Goal: Information Seeking & Learning: Understand process/instructions

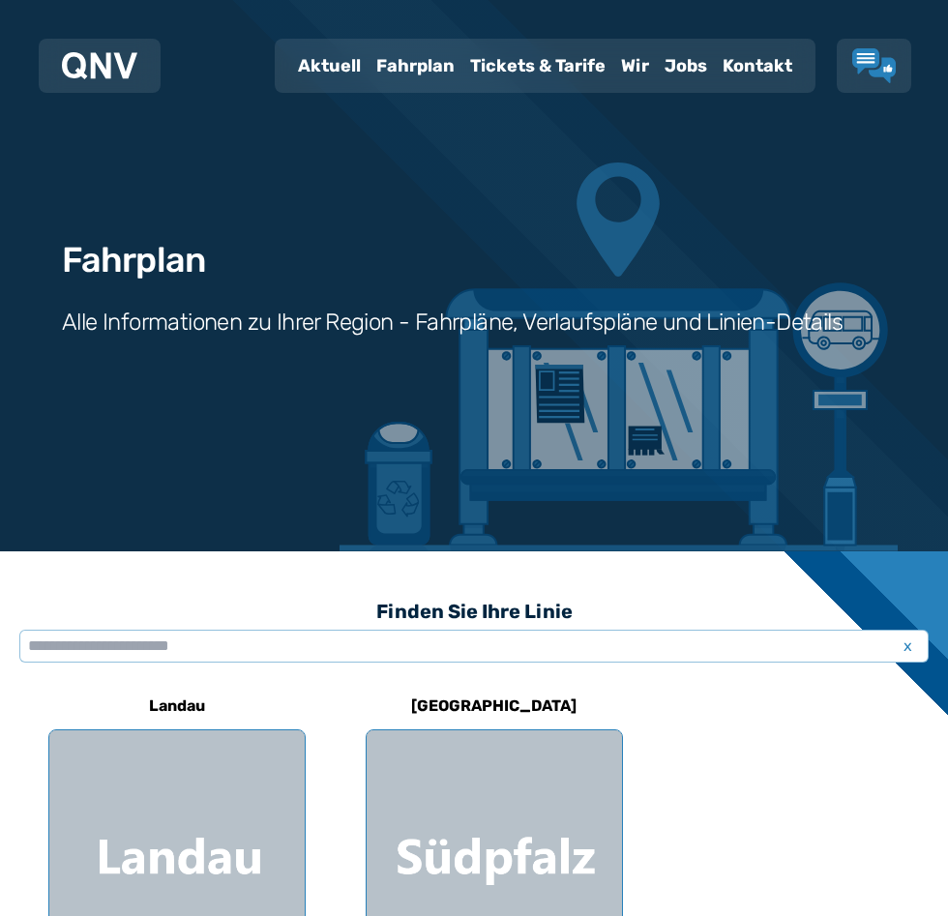
click at [529, 62] on div "Tickets & Tarife" at bounding box center [537, 66] width 151 height 50
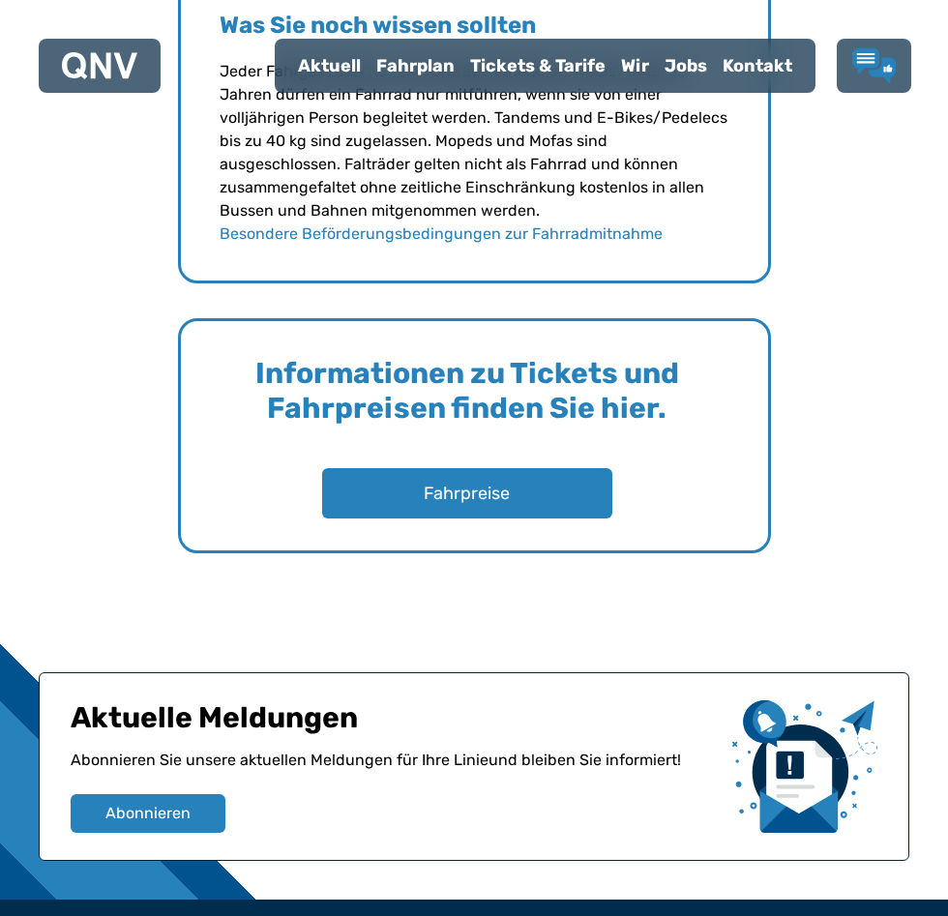
scroll to position [2821, 0]
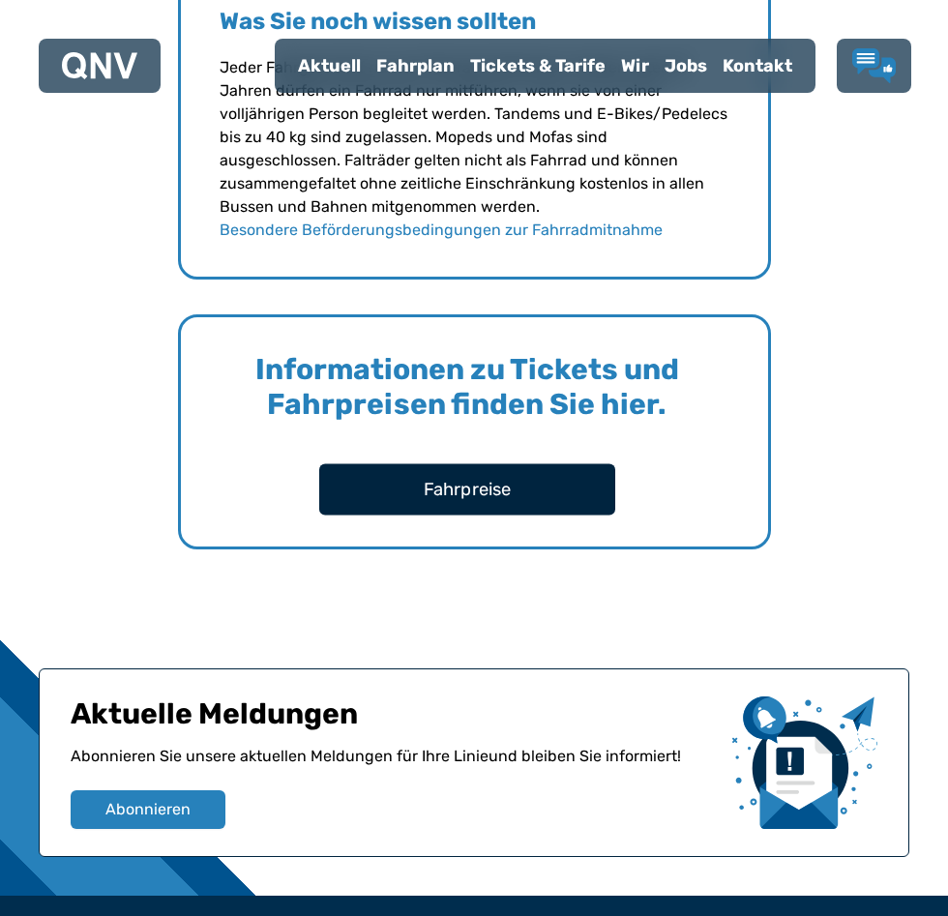
click at [458, 488] on button "Fahrpreise" at bounding box center [467, 488] width 296 height 51
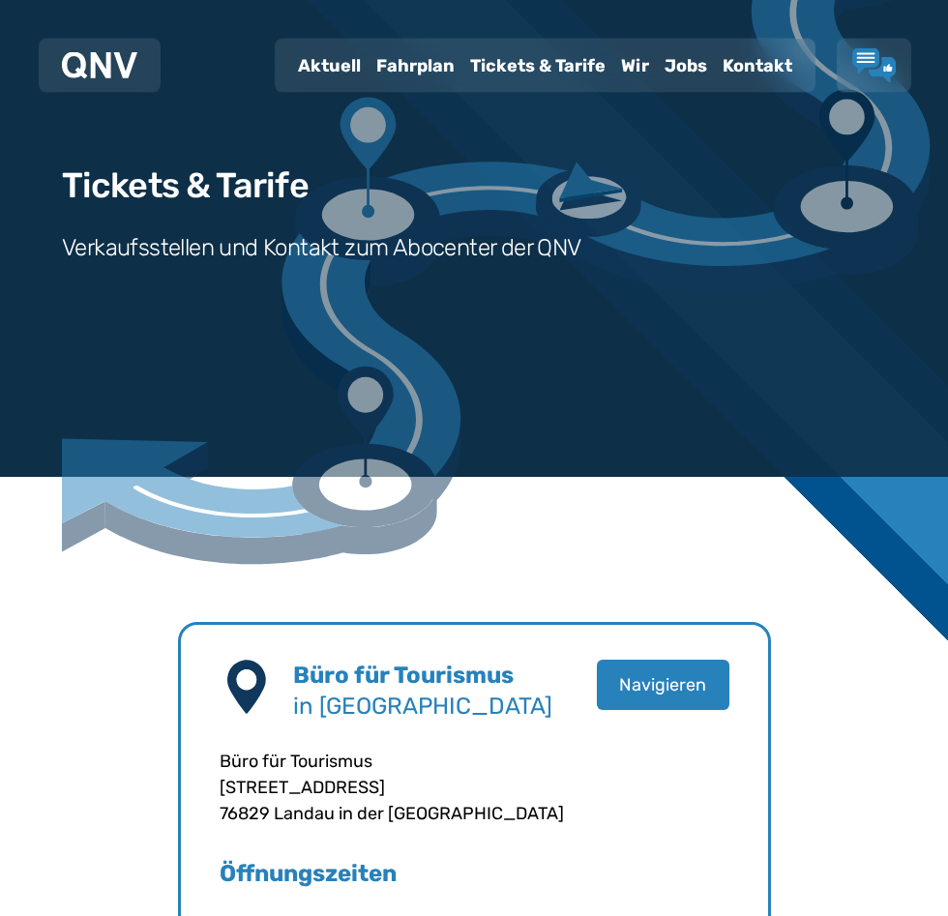
scroll to position [0, 0]
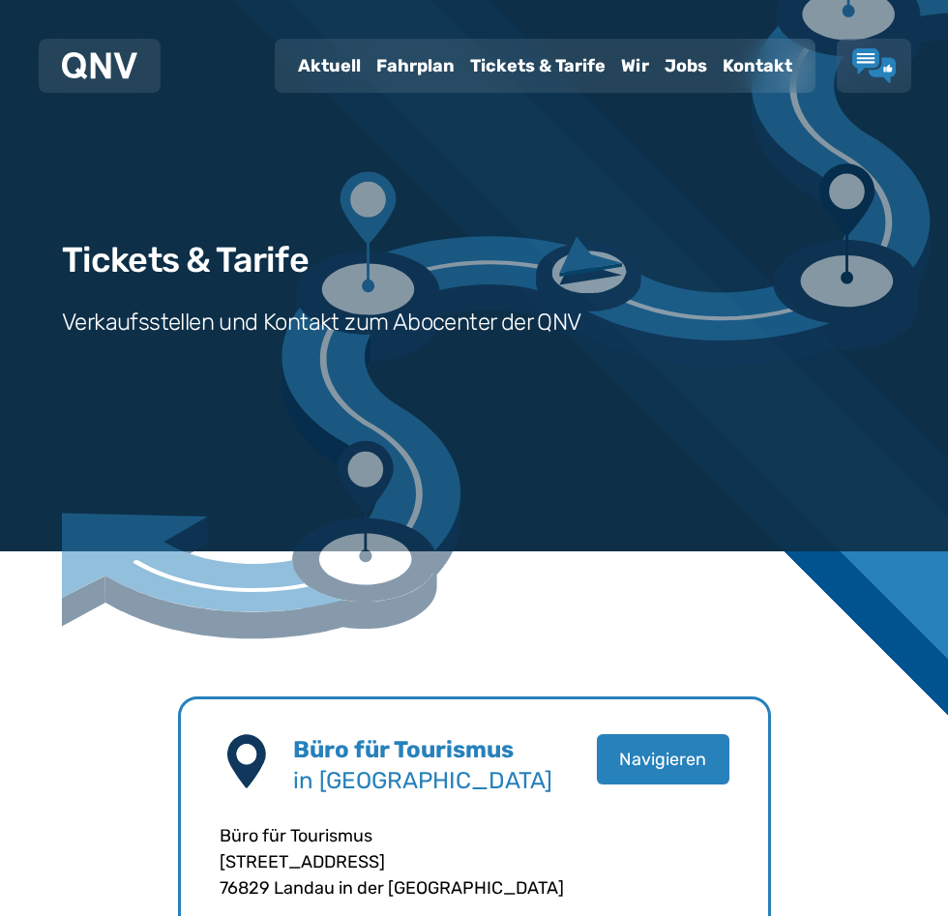
click at [400, 66] on div "Fahrplan" at bounding box center [415, 66] width 94 height 50
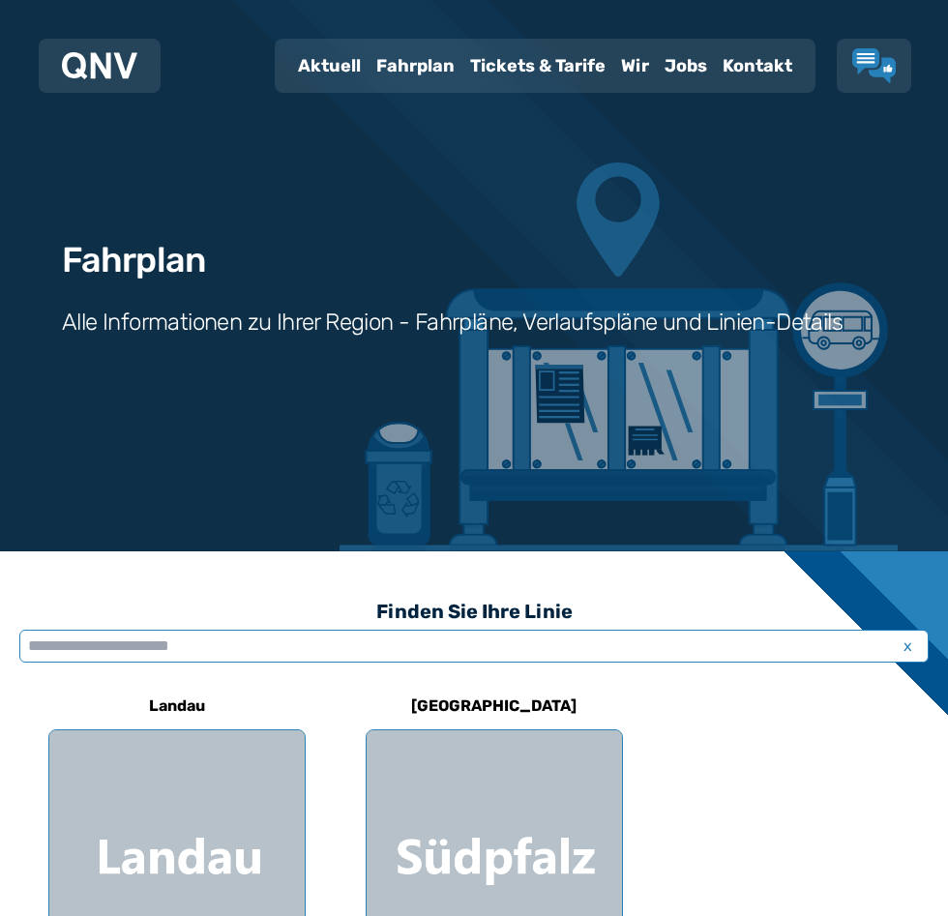
click at [97, 640] on input "text" at bounding box center [473, 646] width 909 height 33
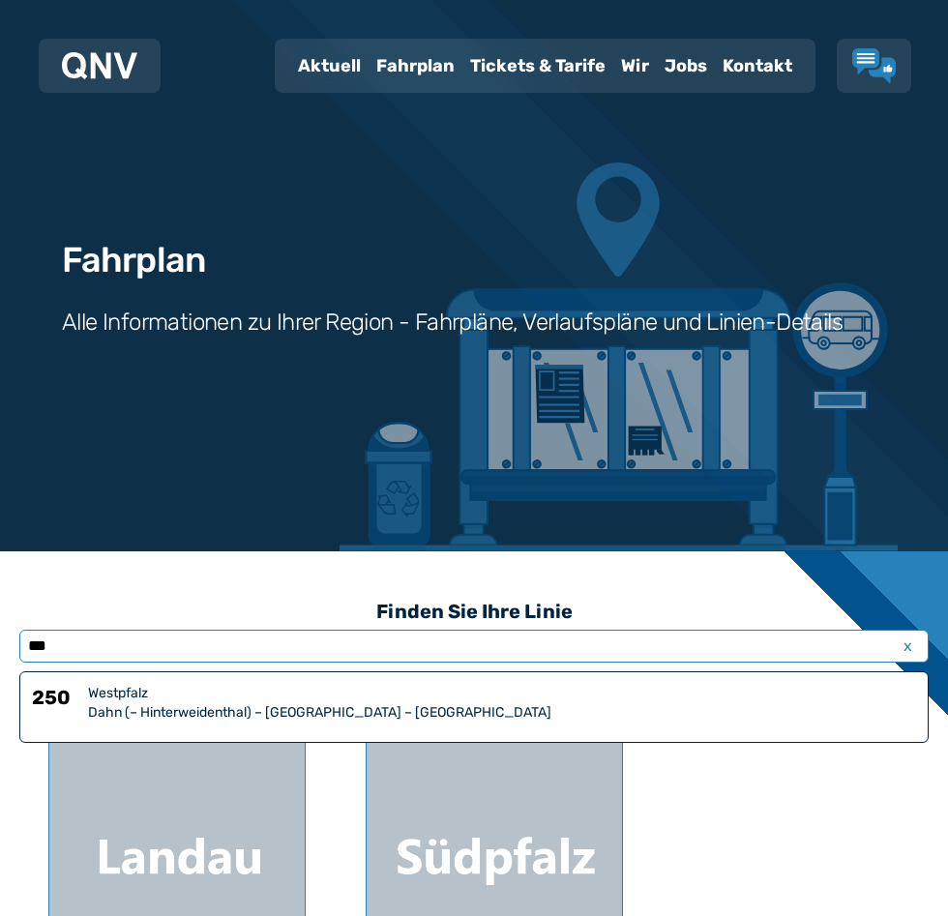
type input "***"
click at [104, 716] on div "Dahn (– Hinterweidenthal) – [GEOGRAPHIC_DATA] – [GEOGRAPHIC_DATA]" at bounding box center [502, 712] width 828 height 19
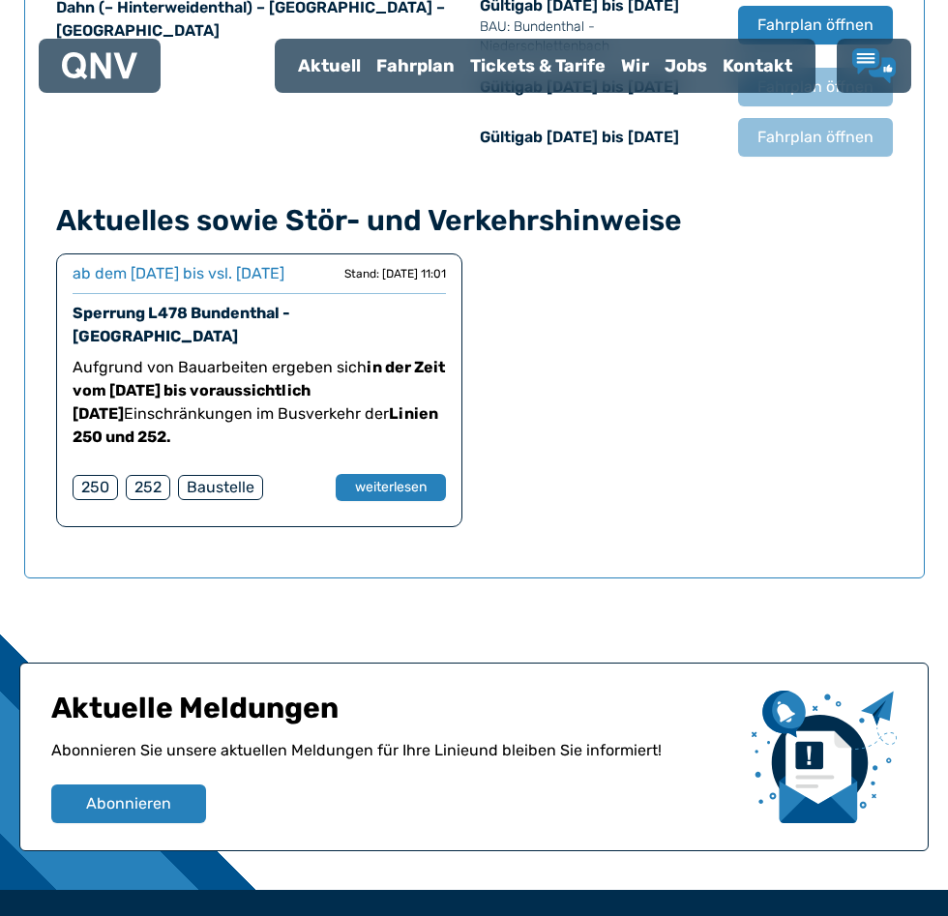
scroll to position [1479, 0]
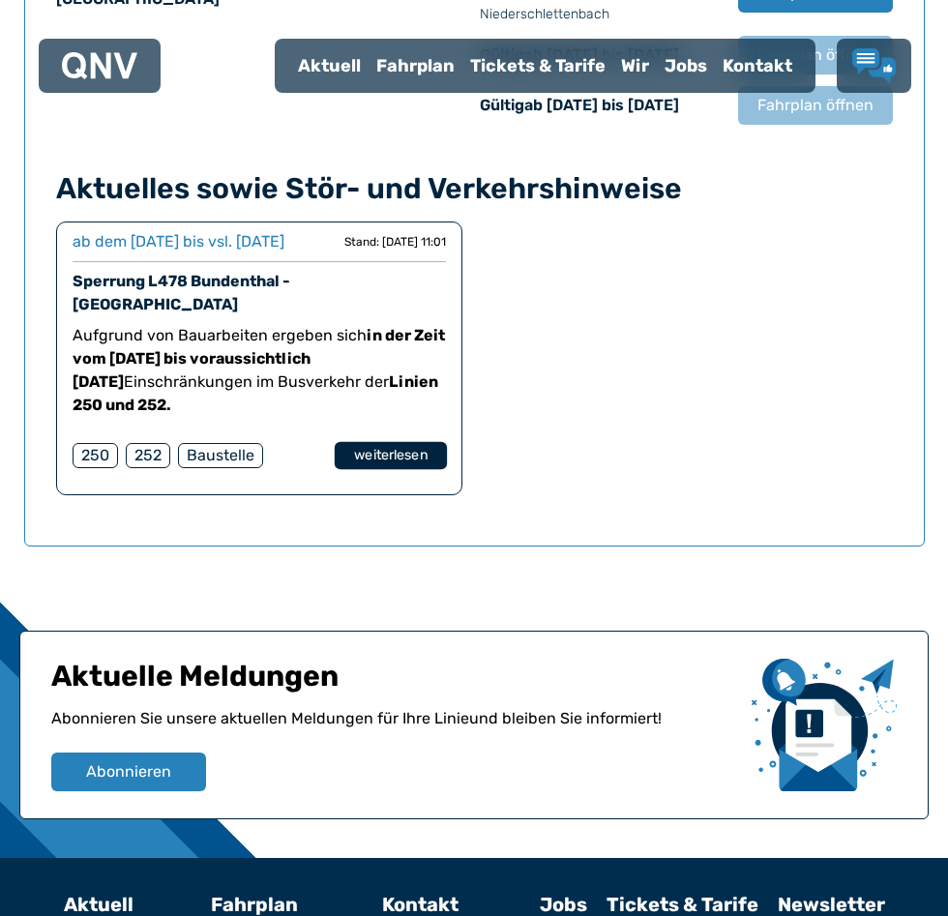
click at [381, 470] on button "weiterlesen" at bounding box center [390, 456] width 112 height 28
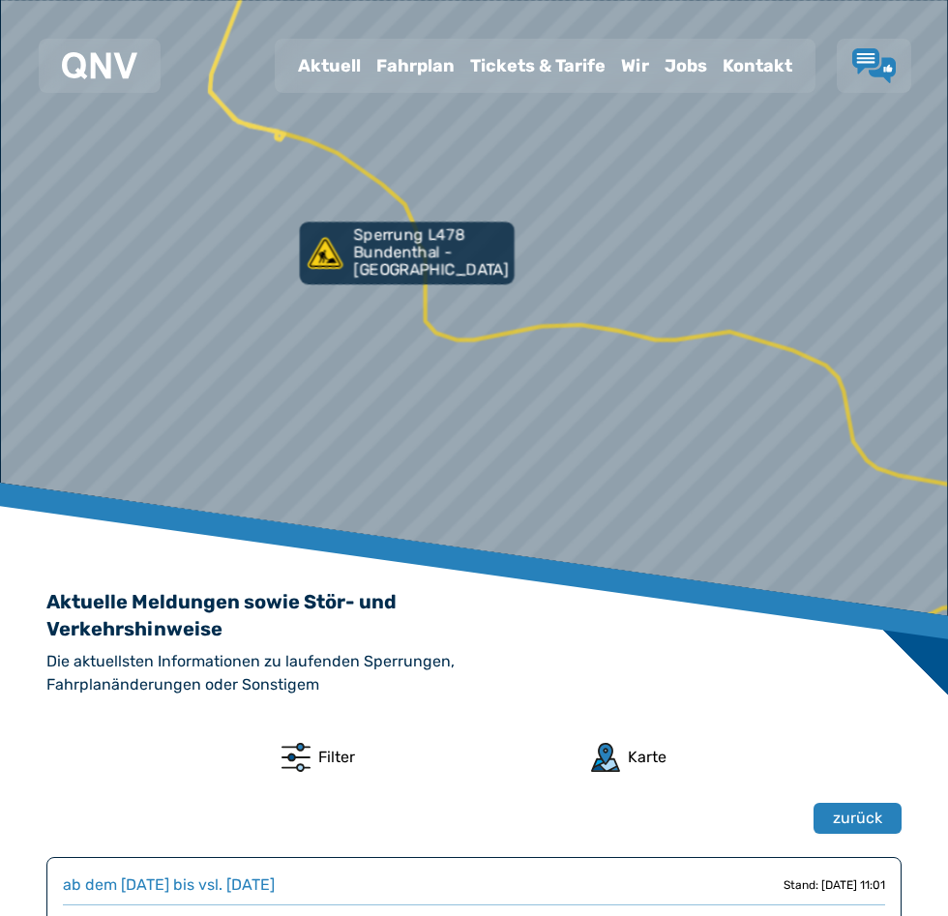
scroll to position [17, 0]
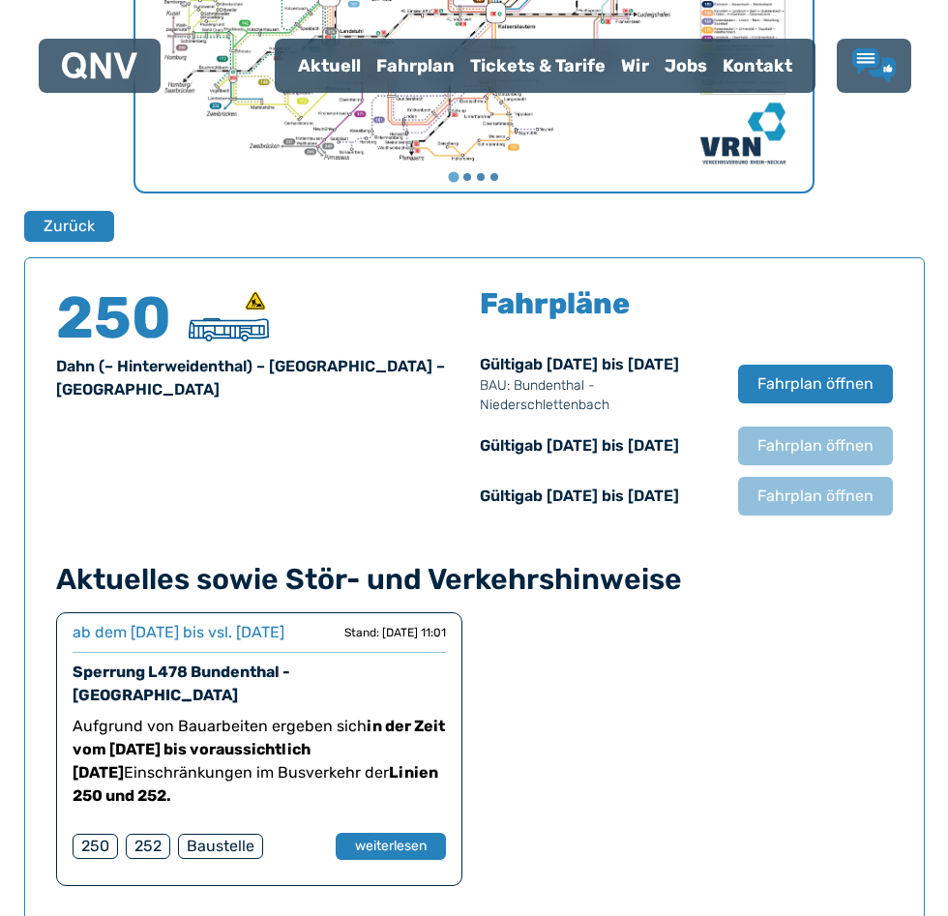
scroll to position [1073, 0]
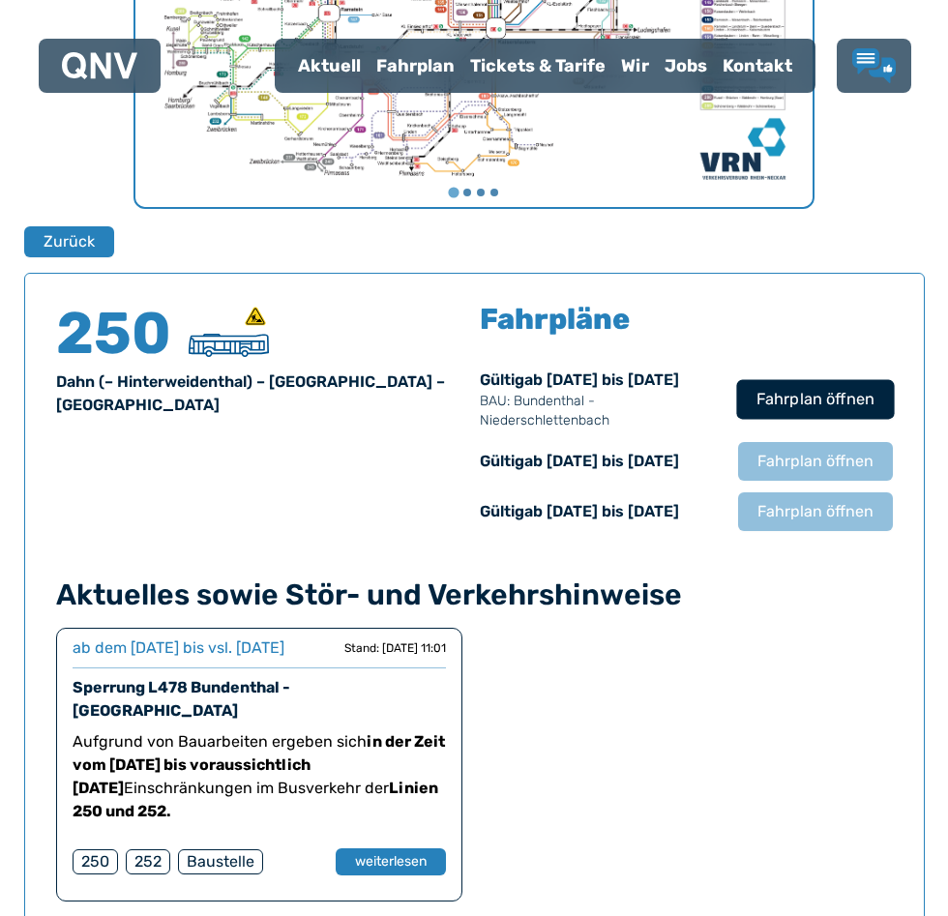
click at [819, 411] on span "Fahrplan öffnen" at bounding box center [814, 399] width 118 height 23
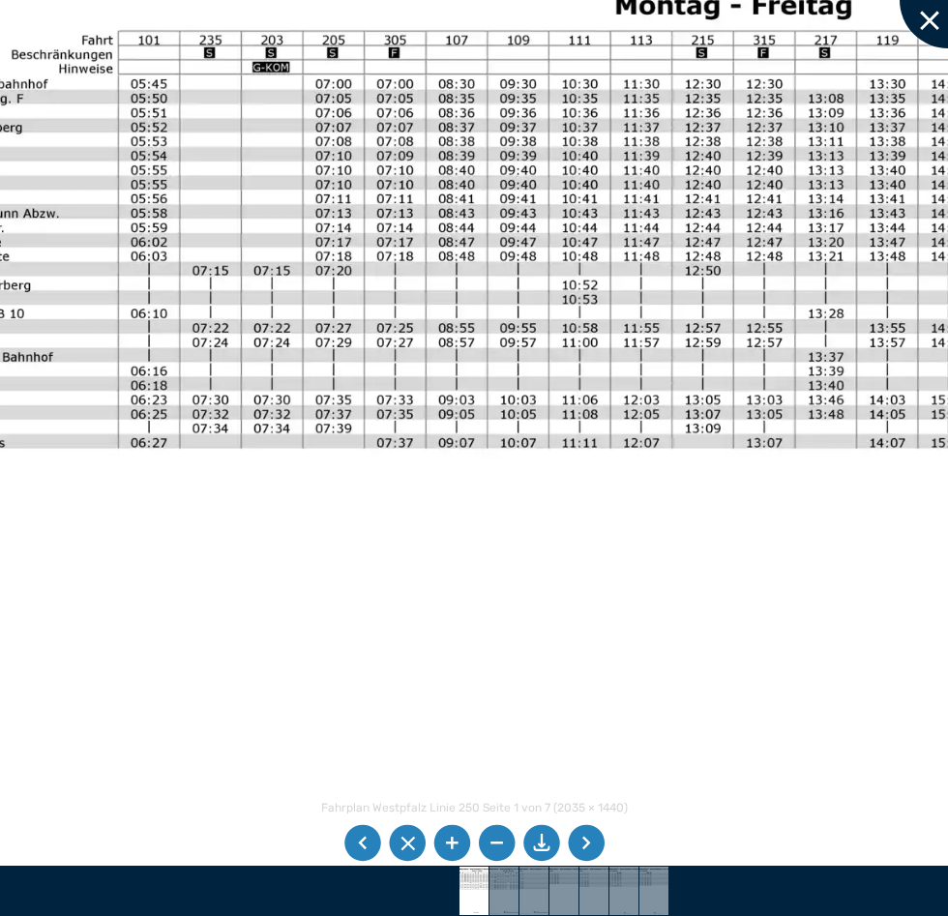
drag, startPoint x: 930, startPoint y: 18, endPoint x: 921, endPoint y: 22, distance: 10.4
click at [930, 18] on div at bounding box center [947, 0] width 97 height 97
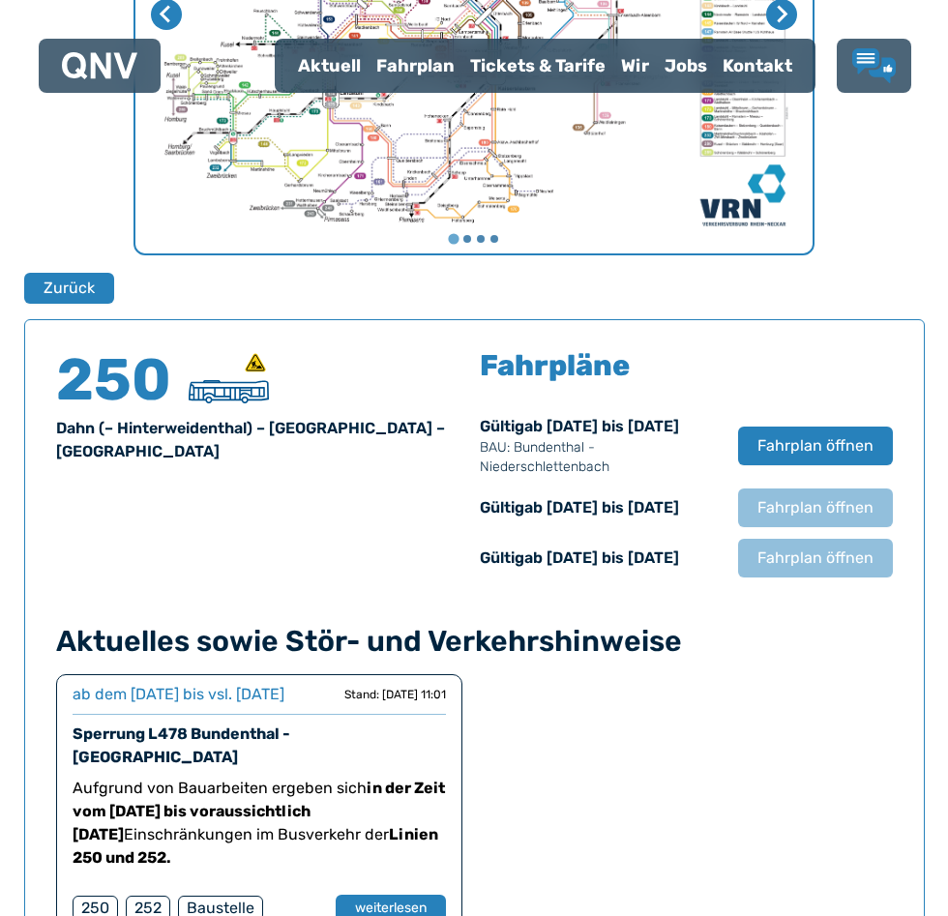
scroll to position [1015, 0]
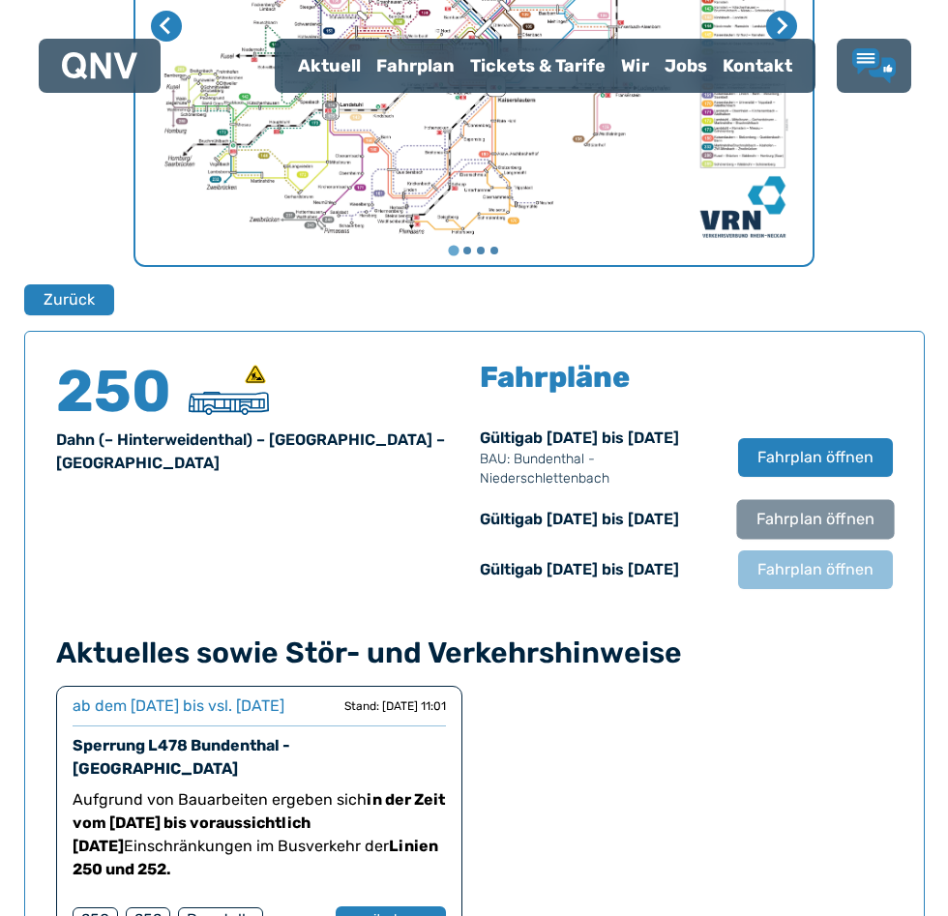
click at [809, 531] on span "Fahrplan öffnen" at bounding box center [814, 519] width 118 height 23
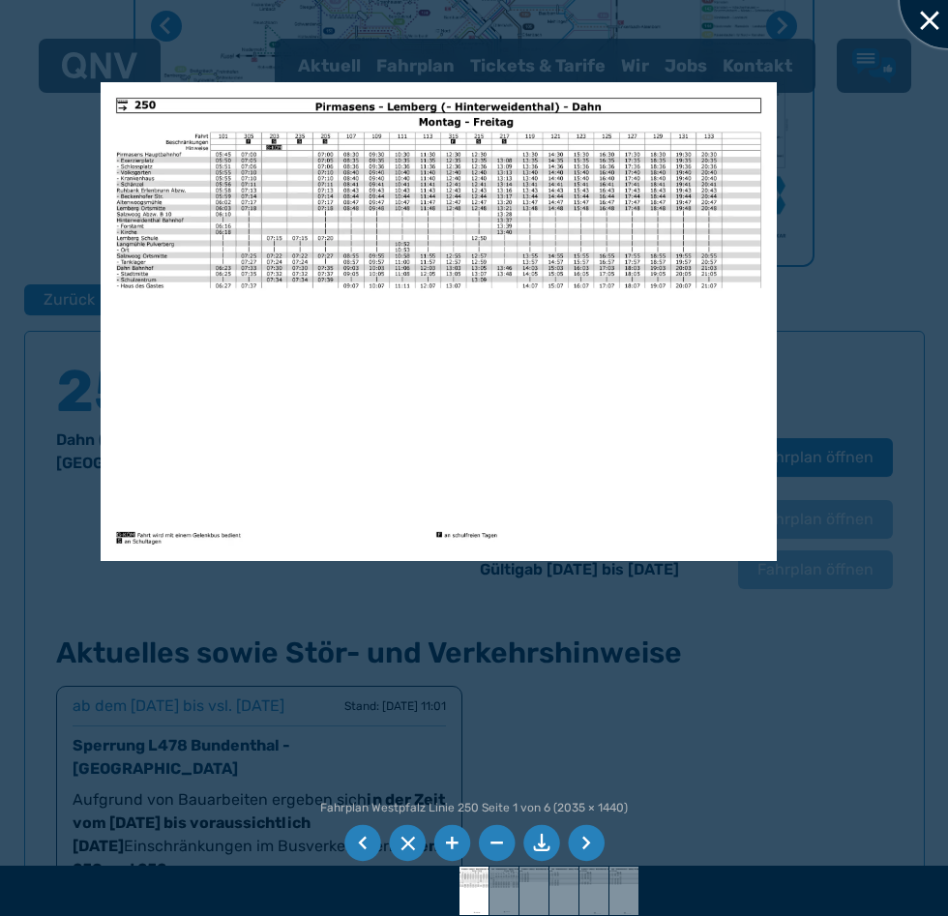
click at [937, 26] on div at bounding box center [947, 0] width 97 height 97
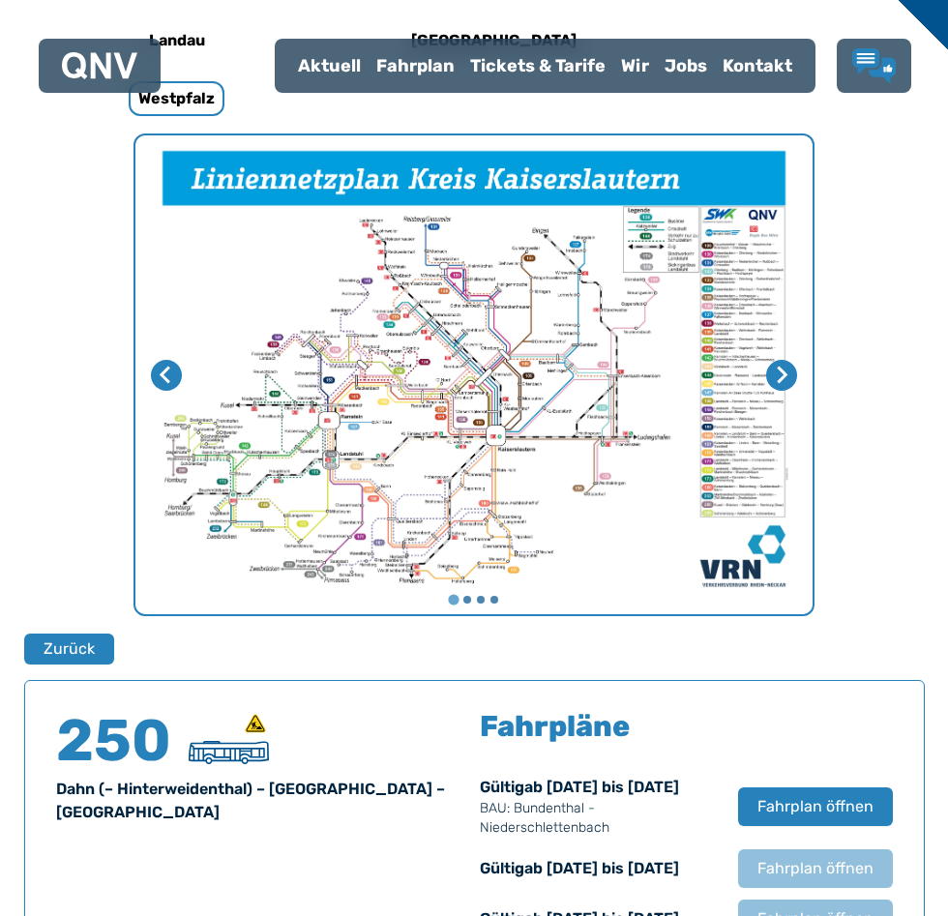
click at [471, 405] on img "1 von 4" at bounding box center [473, 374] width 677 height 479
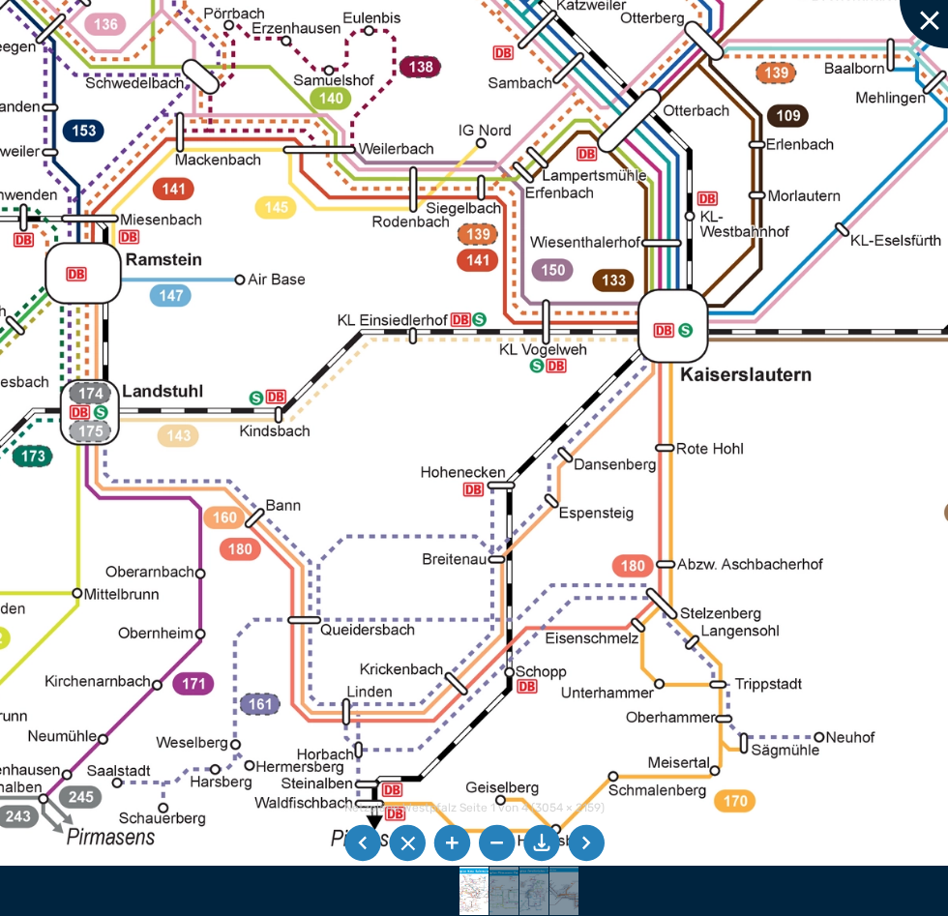
click at [927, 25] on div at bounding box center [947, 0] width 97 height 97
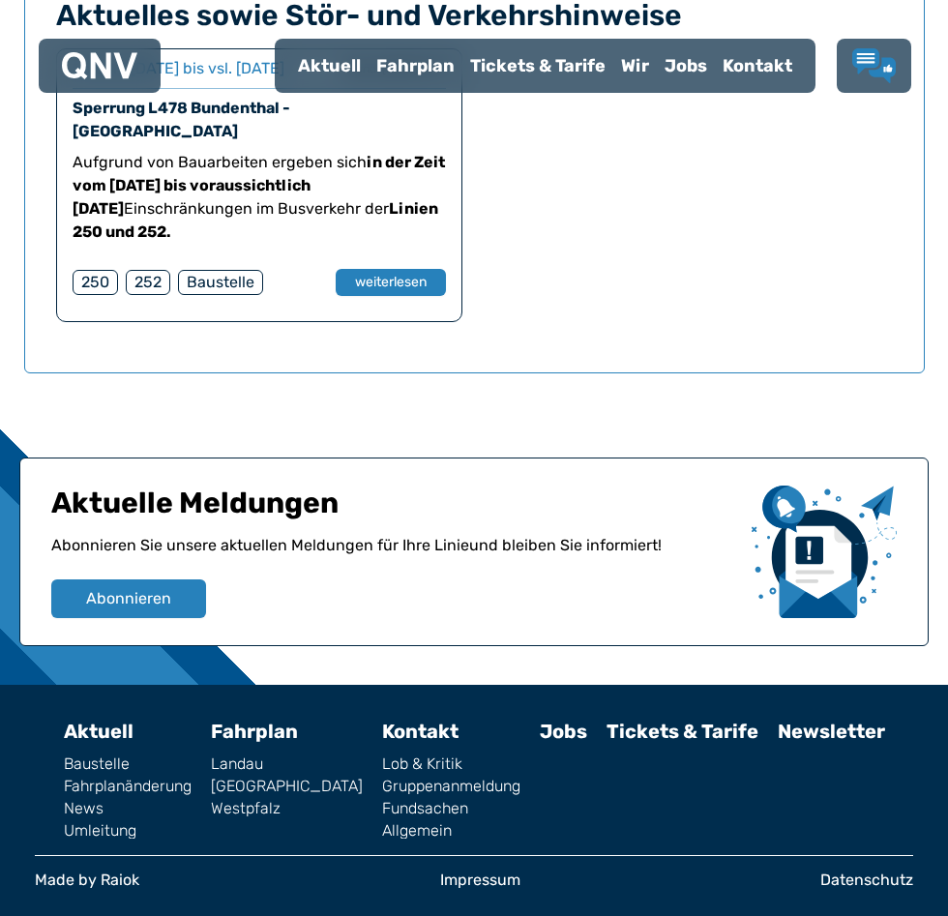
scroll to position [1714, 0]
click at [624, 729] on link "Tickets & Tarife" at bounding box center [682, 731] width 152 height 23
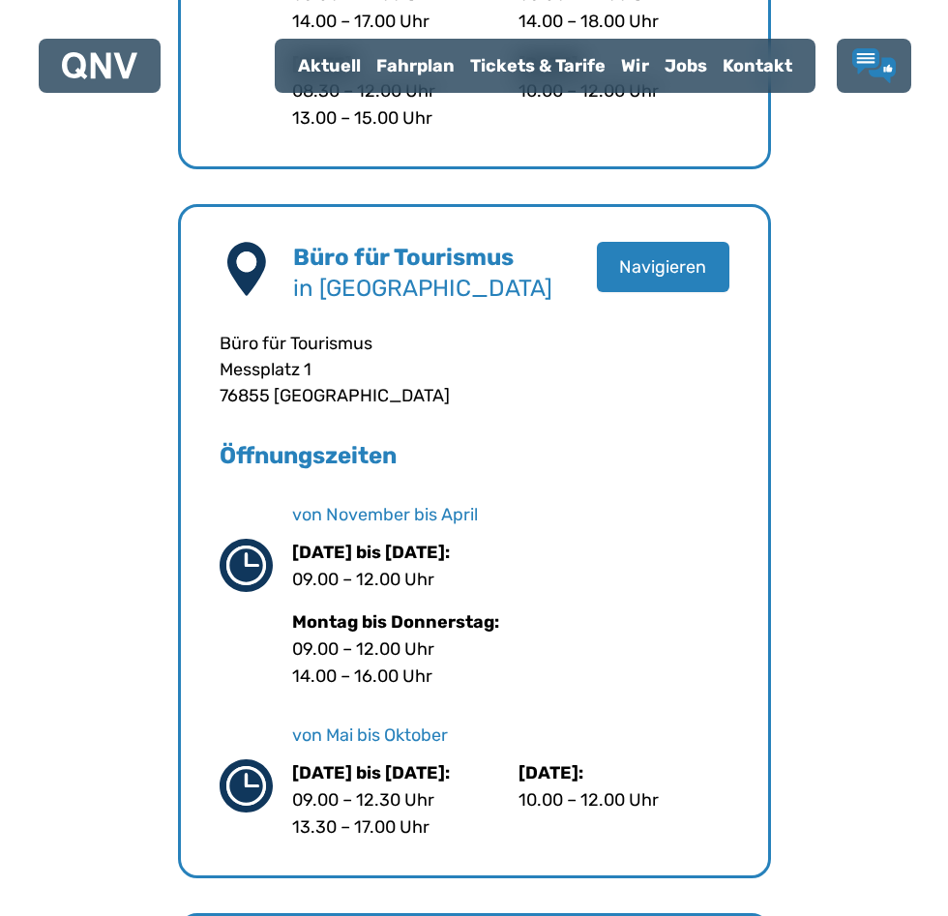
scroll to position [1425, 0]
